Goal: Communication & Community: Answer question/provide support

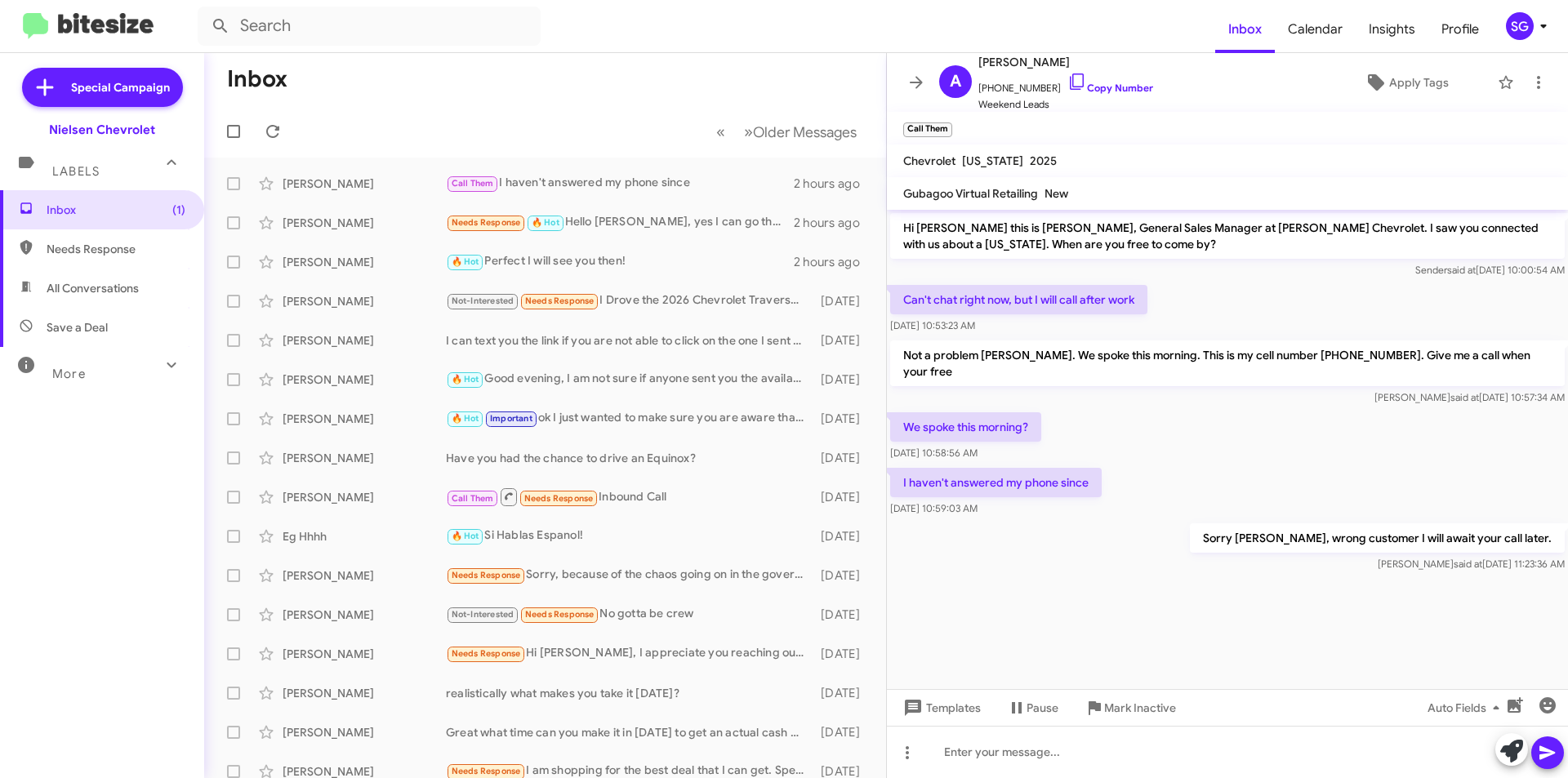
click at [1136, 165] on mat-toolbar "Chevrolet Colorado 2025" at bounding box center [1227, 161] width 681 height 32
click at [1031, 588] on cdk-virtual-scroll-viewport "Hi Andruw this is Brentt Mynhier, General Sales Manager at Nielsen Chevrolet. I…" at bounding box center [1227, 449] width 681 height 479
drag, startPoint x: 1026, startPoint y: 493, endPoint x: 997, endPoint y: 469, distance: 37.6
click at [997, 469] on div "I haven't answered my phone since Oct 6, 2025, 10:59:03 AM" at bounding box center [995, 492] width 212 height 49
click at [1127, 464] on div "I haven't answered my phone since Oct 6, 2025, 10:59:03 AM" at bounding box center [1227, 491] width 681 height 55
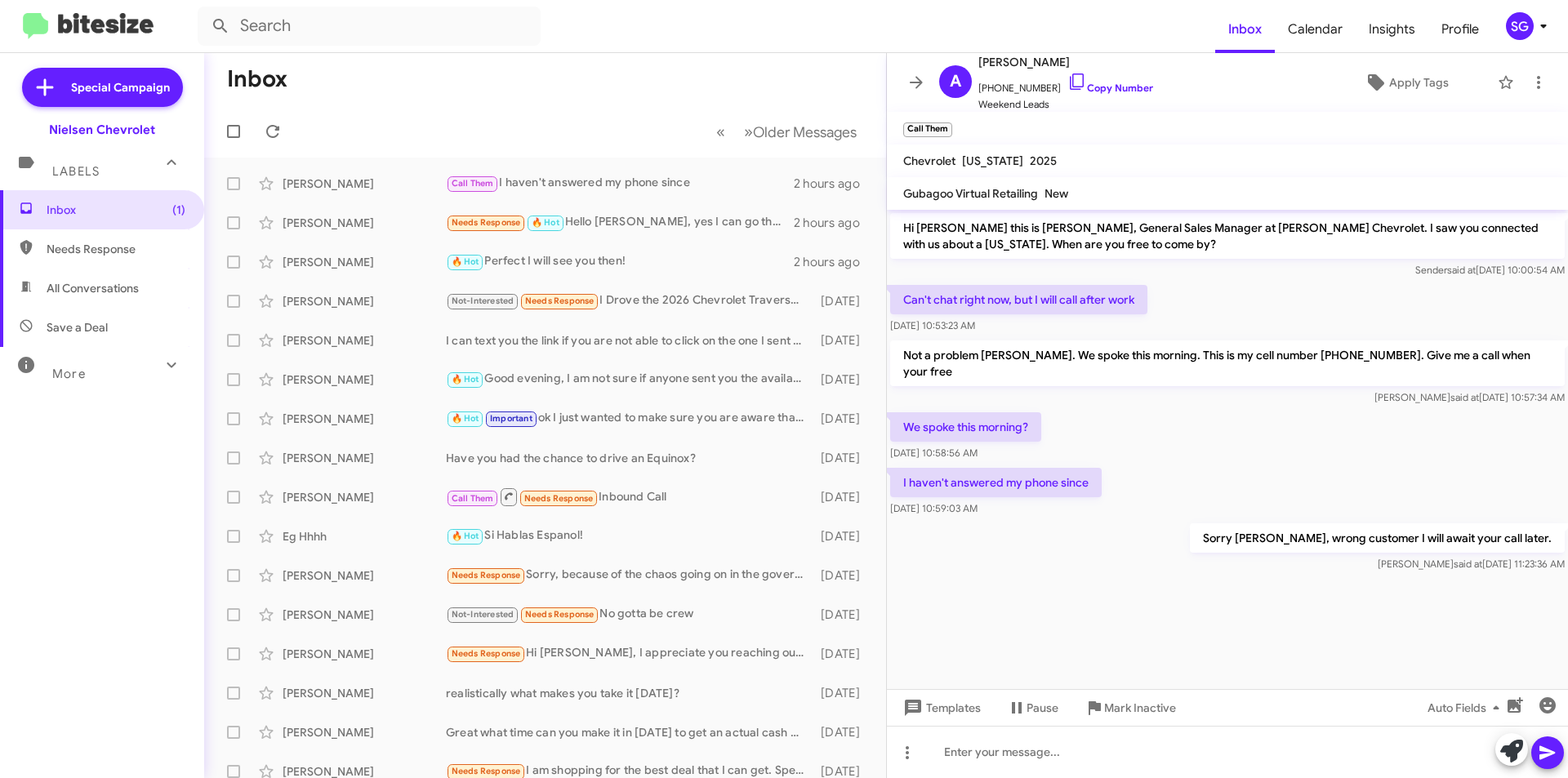
click at [1200, 464] on div "I haven't answered my phone since Oct 6, 2025, 10:59:03 AM" at bounding box center [1227, 491] width 681 height 55
click at [1213, 137] on mat-toolbar "Call Them ×" at bounding box center [1227, 128] width 681 height 32
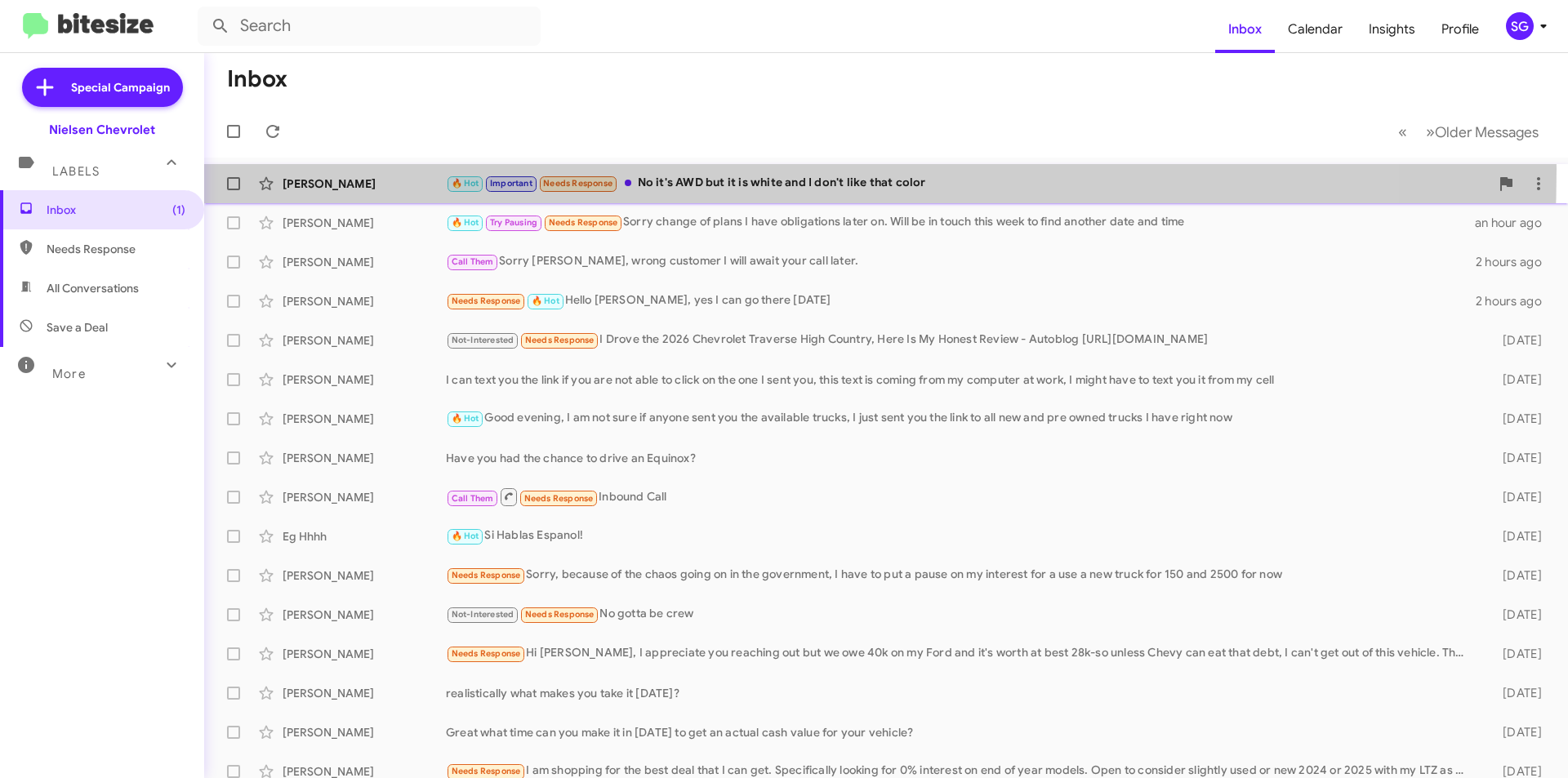
click at [440, 169] on div "Mohamed Fouda 🔥 Hot Important Needs Response No it's AWD but it is white and I …" at bounding box center [886, 184] width 1337 height 32
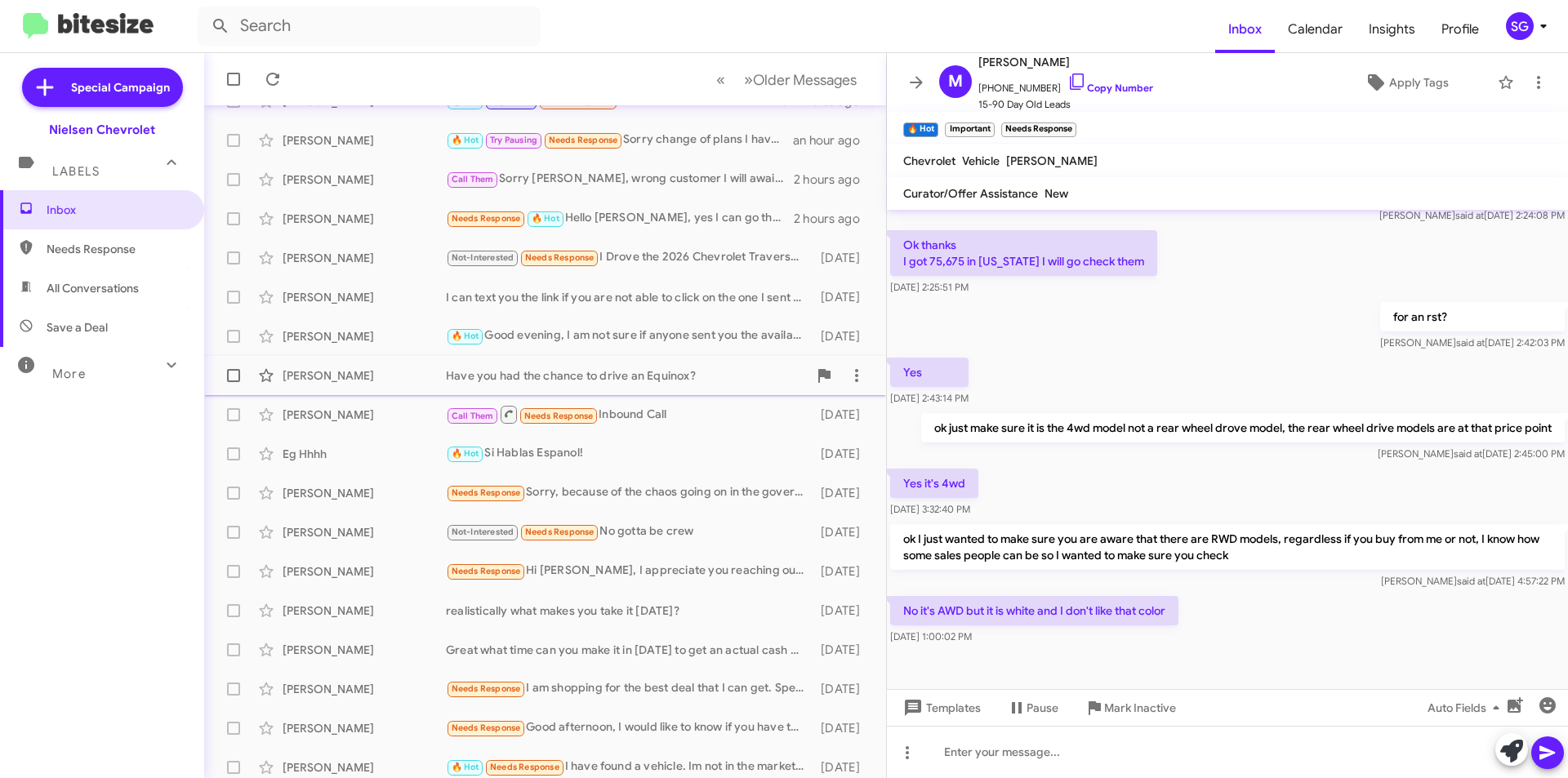
scroll to position [170, 0]
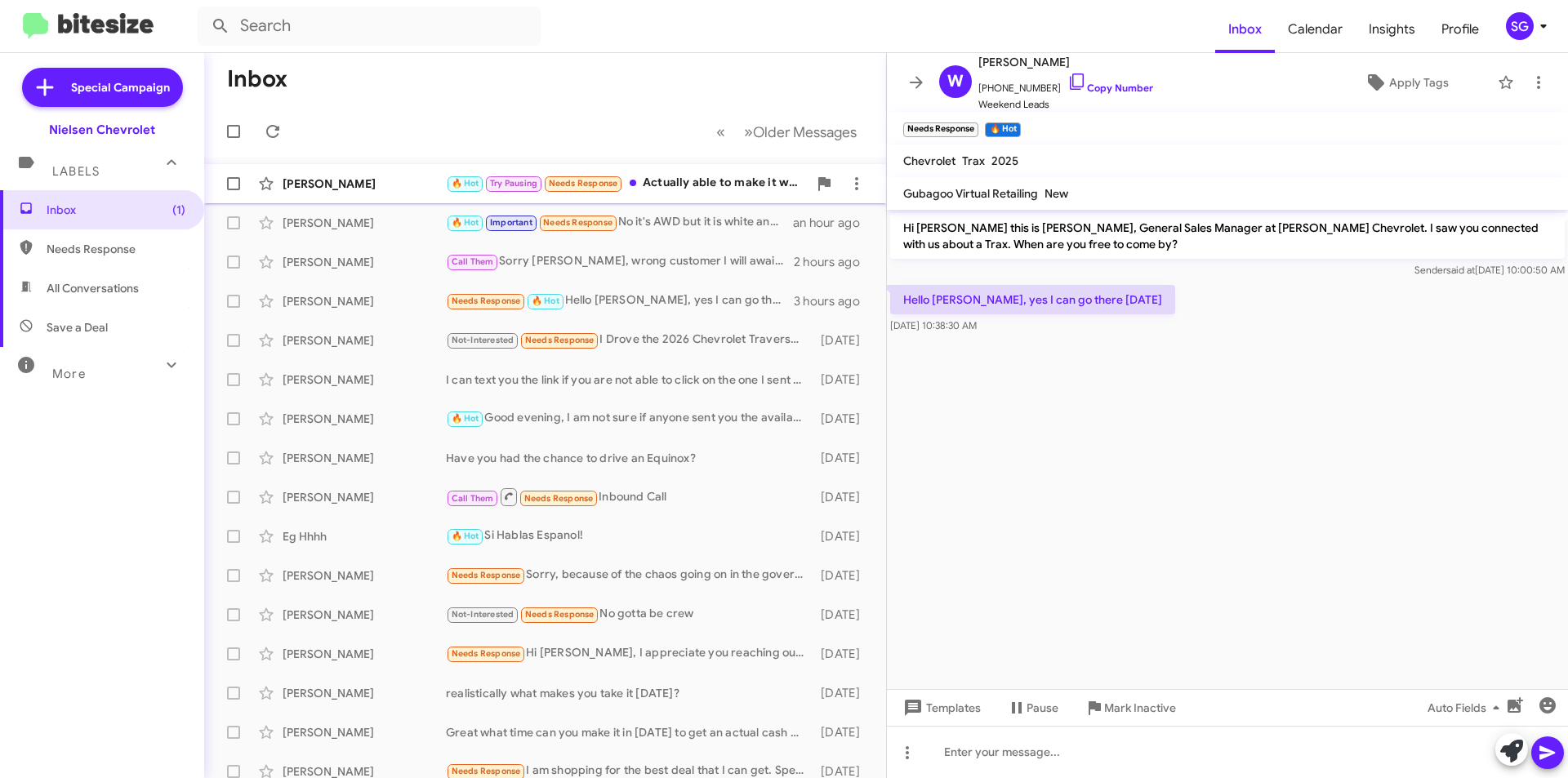
click at [644, 182] on div "🔥 Hot Try Pausing Needs Response Actually able to make it within the hour. Shou…" at bounding box center [626, 183] width 362 height 19
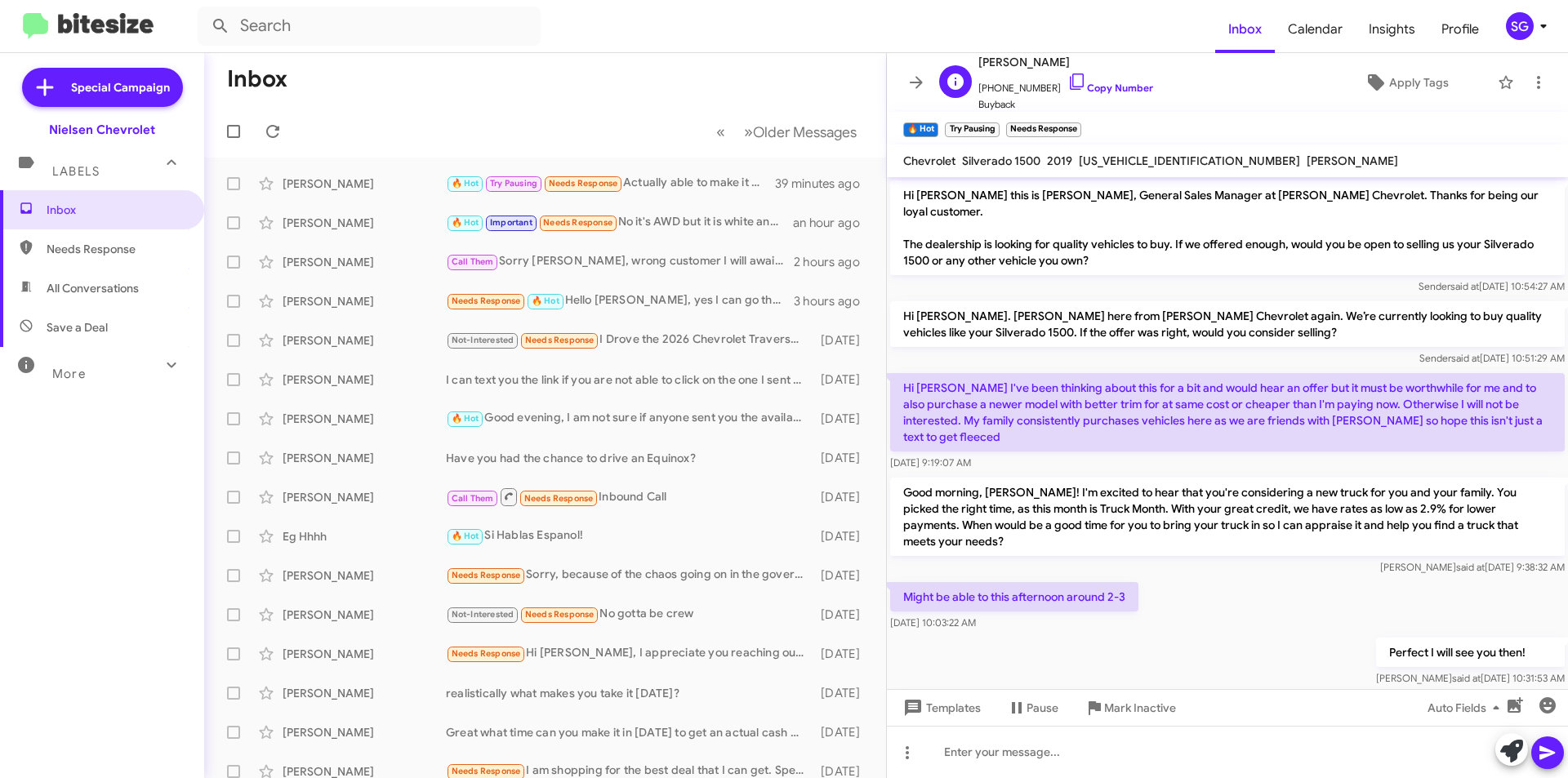
drag, startPoint x: 1080, startPoint y: 60, endPoint x: 1029, endPoint y: 58, distance: 51.0
click at [1029, 58] on span "[PERSON_NAME]" at bounding box center [1065, 61] width 174 height 20
copy span "Coveney"
